Goal: Information Seeking & Learning: Learn about a topic

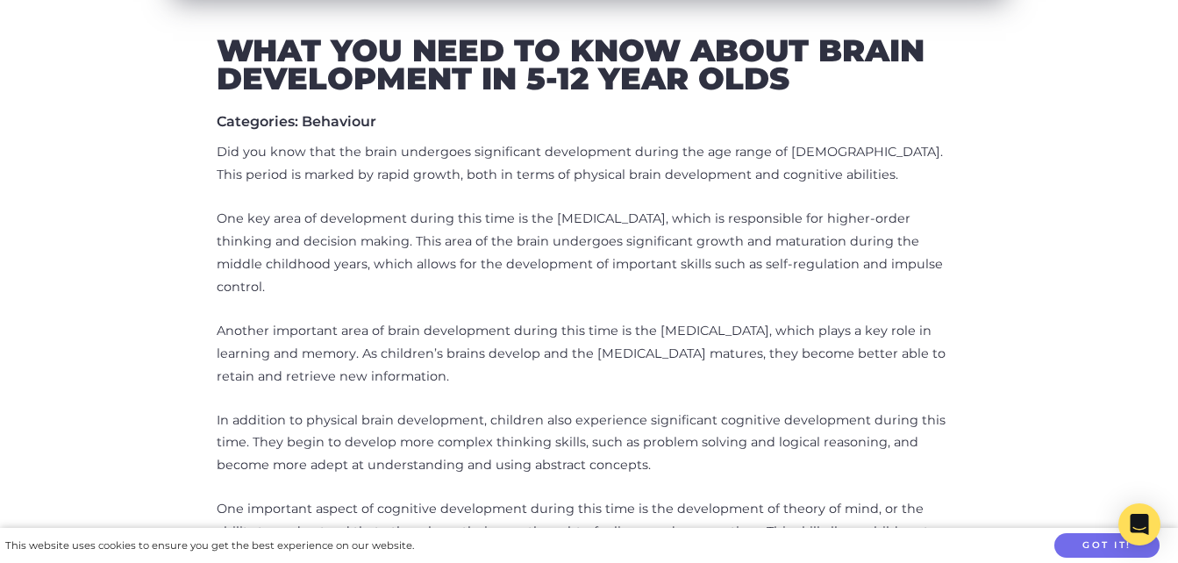
scroll to position [653, 0]
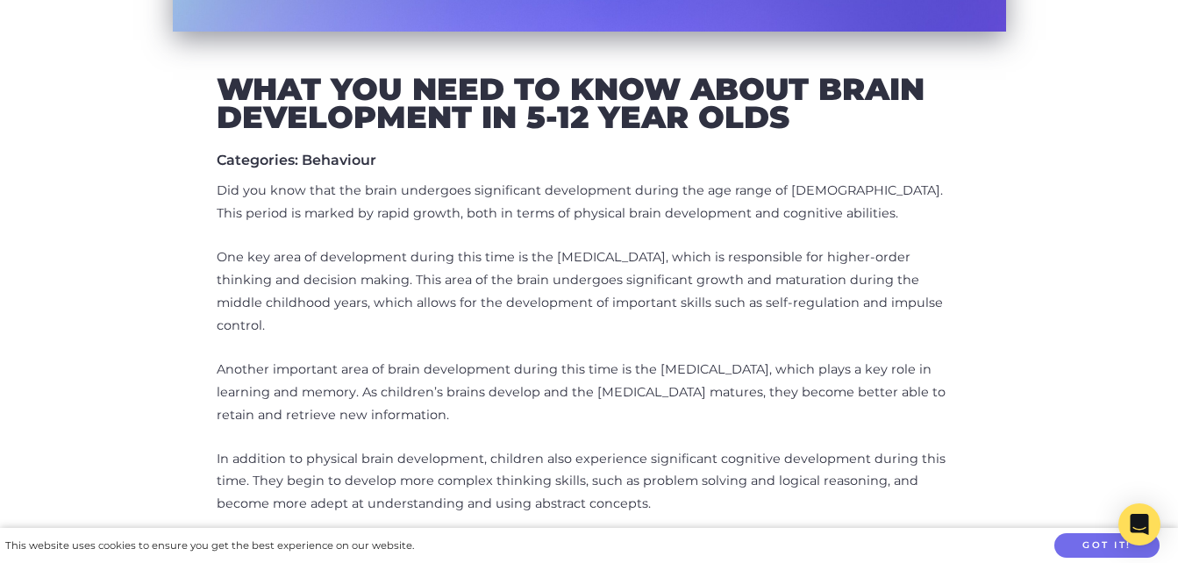
click at [445, 283] on p "One key area of development during this time is the [MEDICAL_DATA], which is re…" at bounding box center [590, 292] width 746 height 91
click at [392, 296] on p "One key area of development during this time is the [MEDICAL_DATA], which is re…" at bounding box center [590, 292] width 746 height 91
click at [272, 282] on p "One key area of development during this time is the [MEDICAL_DATA], which is re…" at bounding box center [590, 292] width 746 height 91
click at [282, 286] on p "One key area of development during this time is the [MEDICAL_DATA], which is re…" at bounding box center [590, 292] width 746 height 91
